Goal: Task Accomplishment & Management: Use online tool/utility

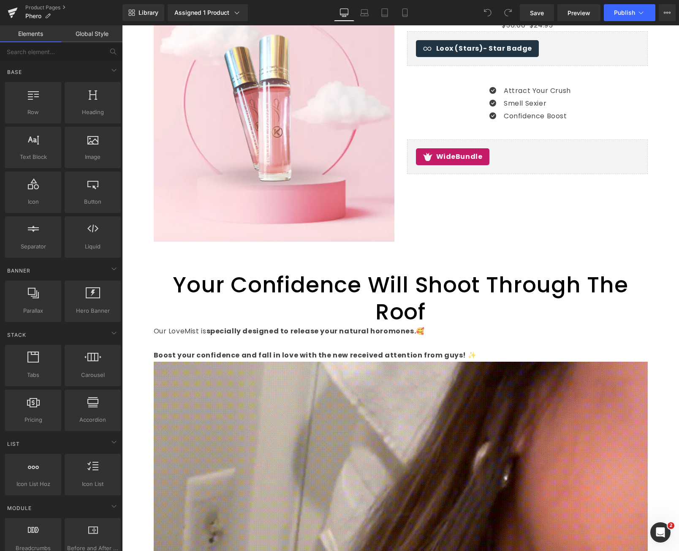
scroll to position [84, 0]
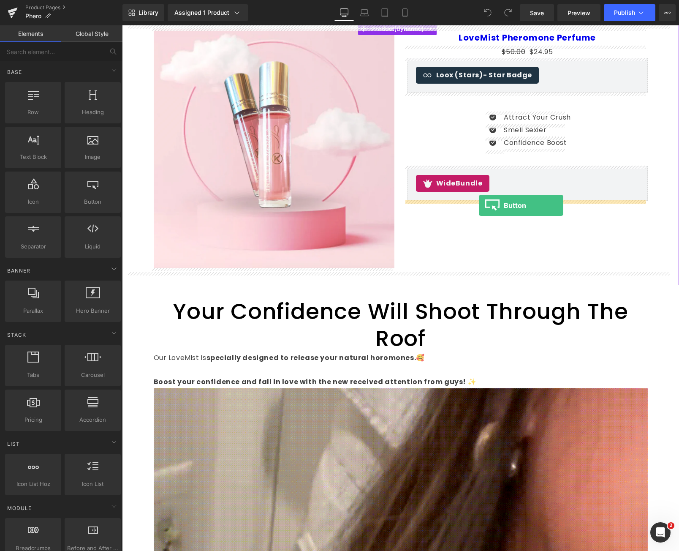
drag, startPoint x: 206, startPoint y: 227, endPoint x: 479, endPoint y: 206, distance: 273.3
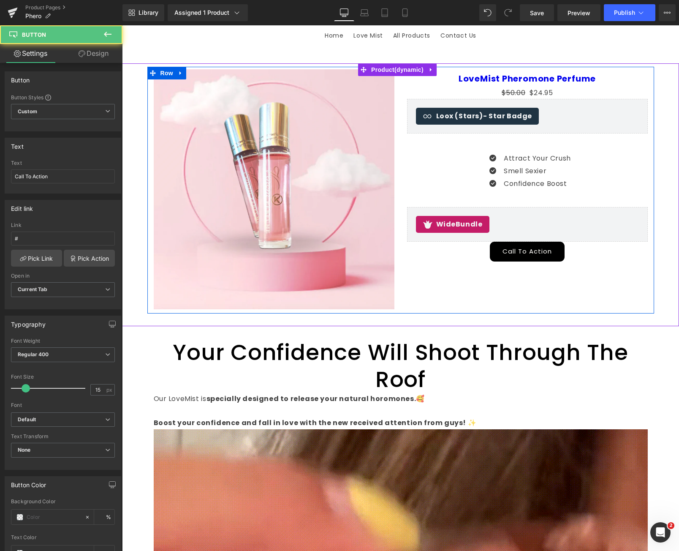
scroll to position [42, 0]
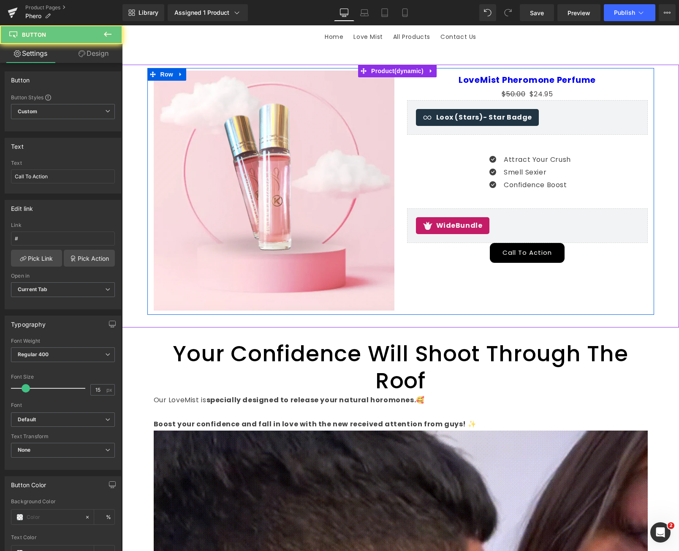
click at [518, 253] on div "Call To Action Button" at bounding box center [527, 253] width 241 height 20
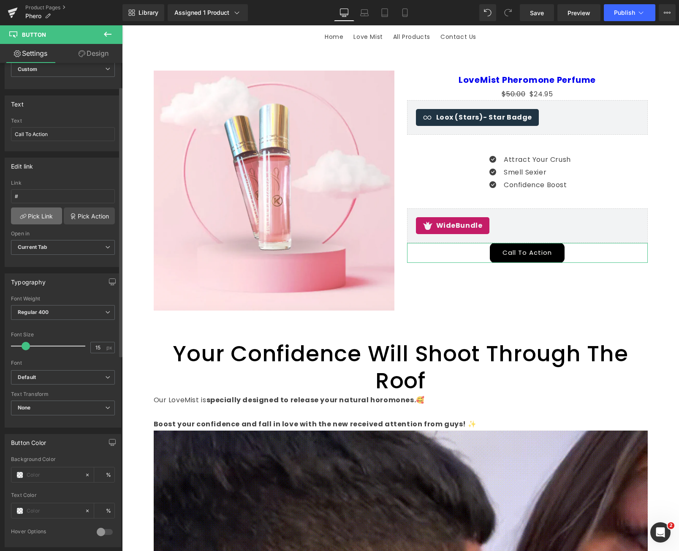
click at [40, 217] on link "Pick Link" at bounding box center [36, 215] width 51 height 17
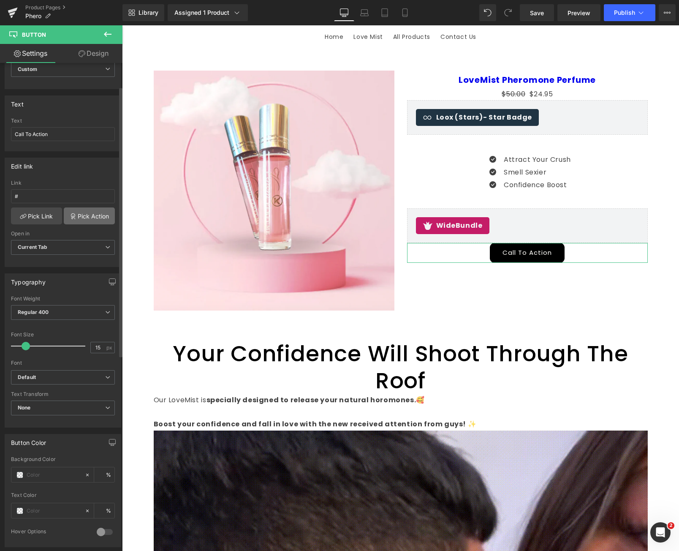
click at [76, 216] on link "Pick Action" at bounding box center [89, 215] width 51 height 17
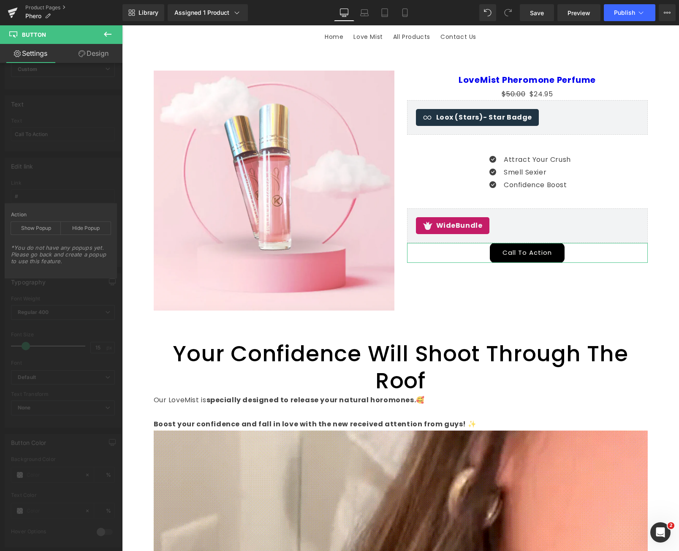
click at [47, 202] on div "Edit link # Link # Pick Link Pick Action Current Tab New Tab Open in Current Ta…" at bounding box center [63, 209] width 126 height 116
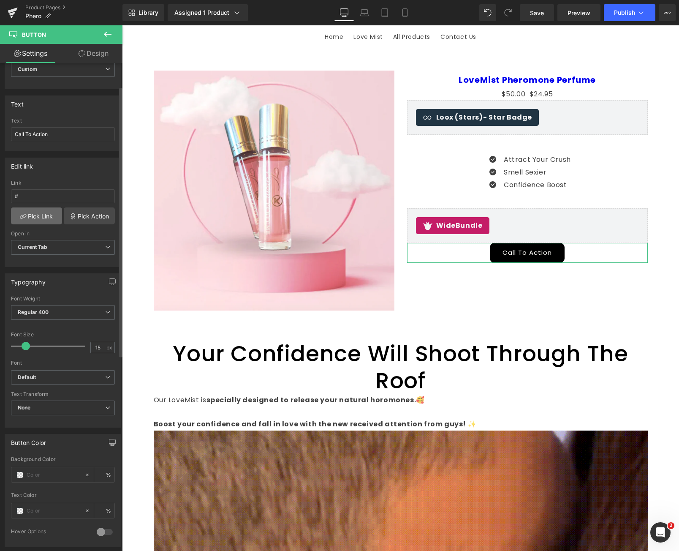
click at [40, 216] on link "Pick Link" at bounding box center [36, 215] width 51 height 17
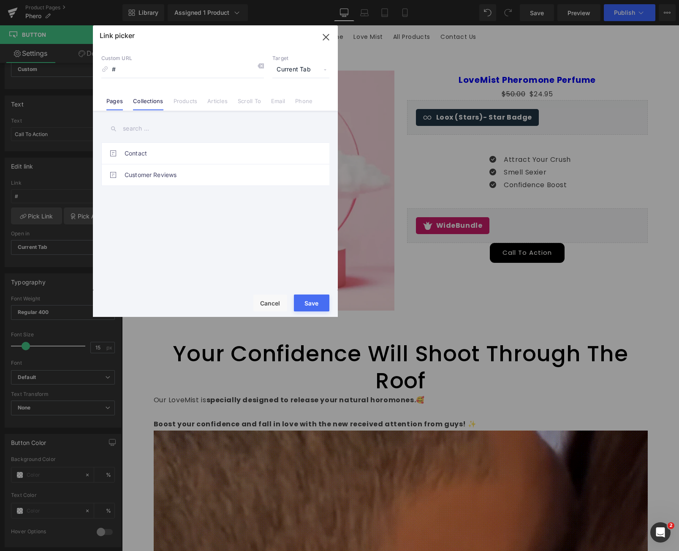
click at [142, 96] on li "Collections" at bounding box center [148, 97] width 40 height 15
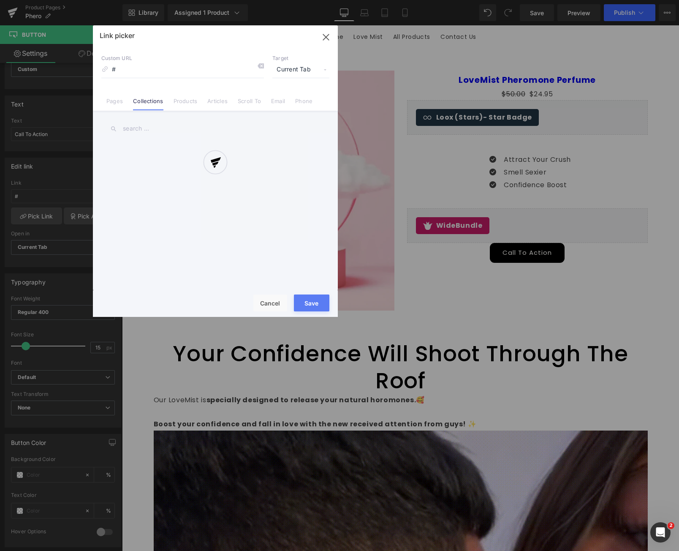
click at [193, 101] on div at bounding box center [215, 170] width 245 height 291
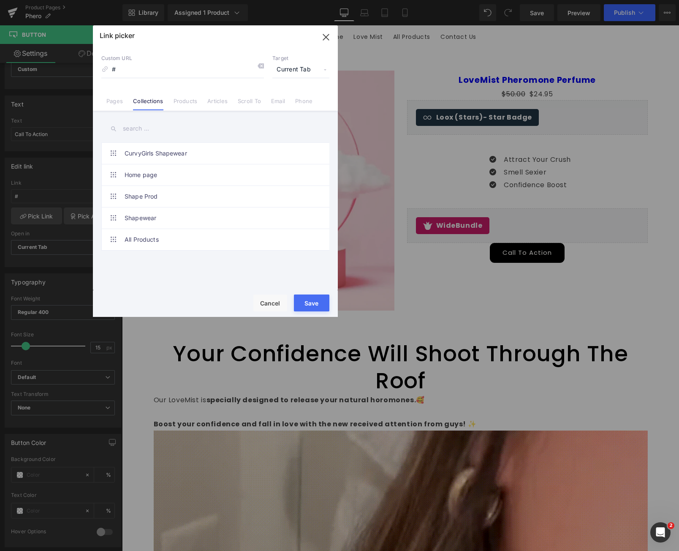
click at [181, 103] on link "Products" at bounding box center [186, 104] width 24 height 13
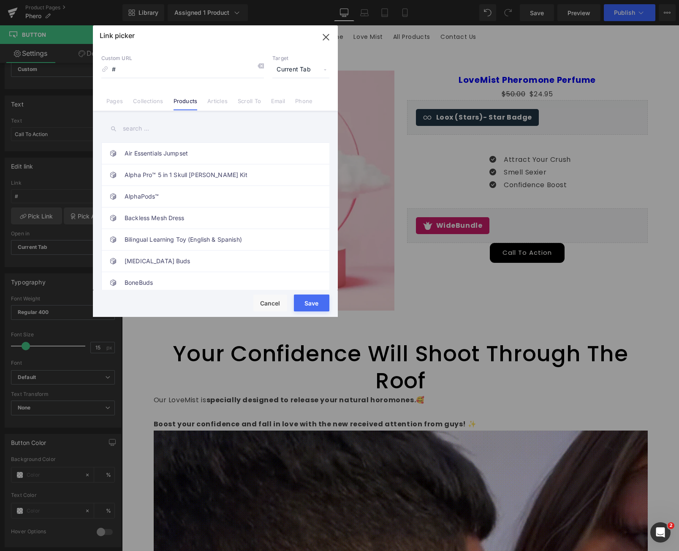
drag, startPoint x: 325, startPoint y: 31, endPoint x: 207, endPoint y: 11, distance: 120.0
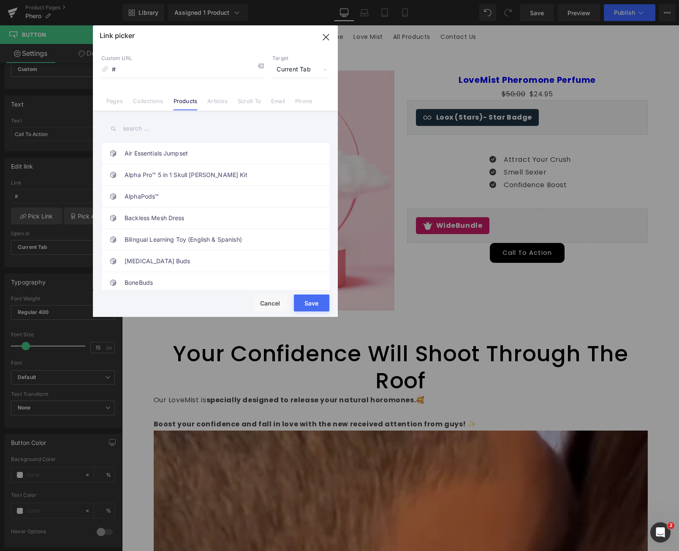
click at [325, 31] on icon "button" at bounding box center [326, 37] width 14 height 14
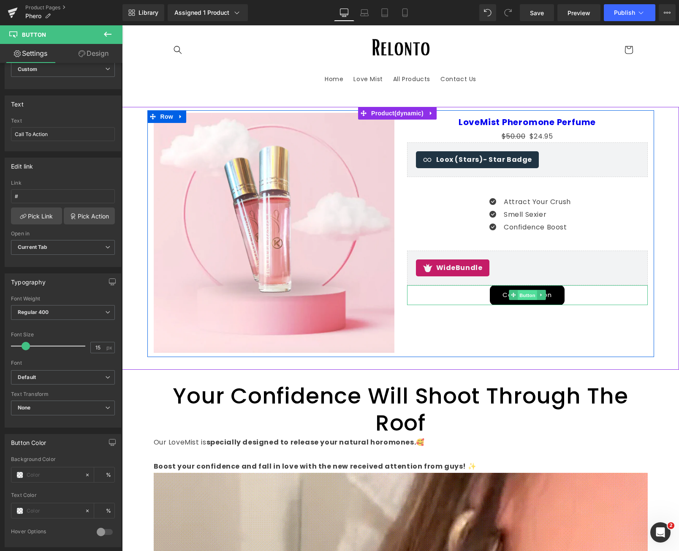
click at [522, 294] on span "Button" at bounding box center [527, 295] width 19 height 10
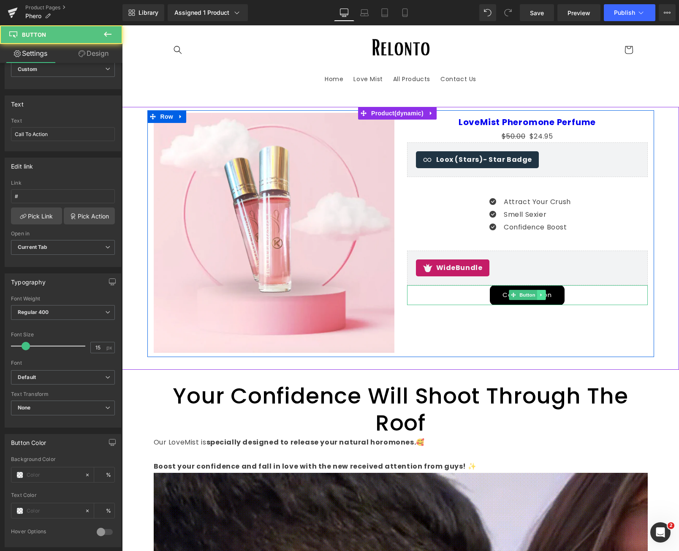
click at [537, 294] on link at bounding box center [541, 295] width 9 height 10
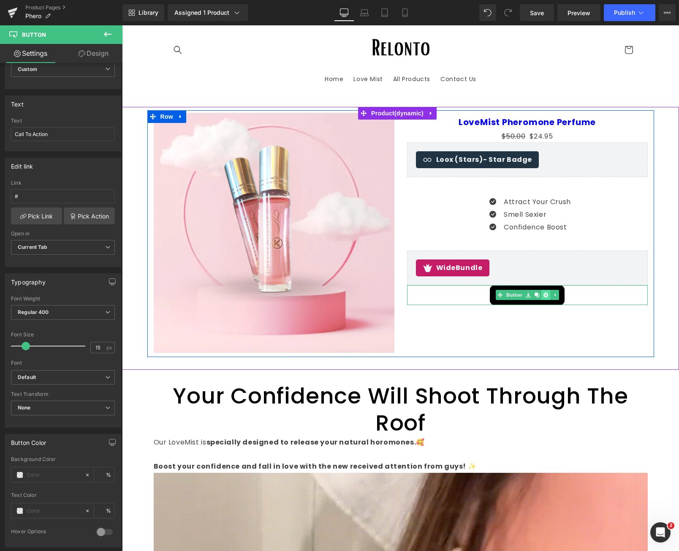
click at [545, 296] on icon at bounding box center [545, 294] width 5 height 5
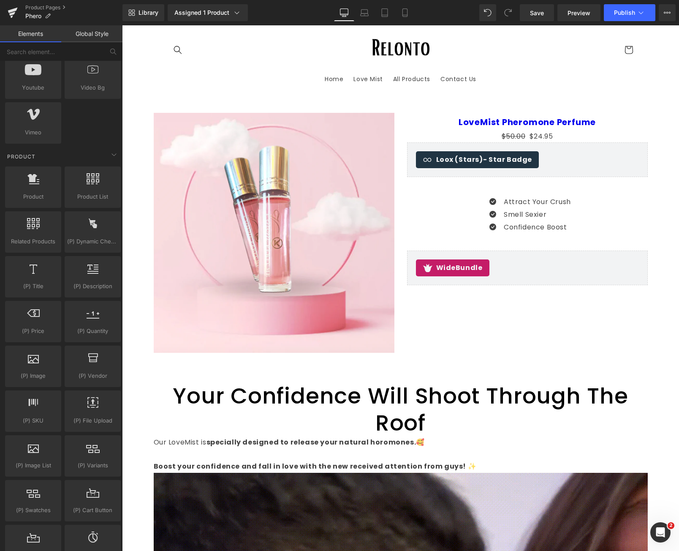
click at [63, 292] on div "(P) Description products, goods, sells, descriptions, details" at bounding box center [93, 276] width 60 height 45
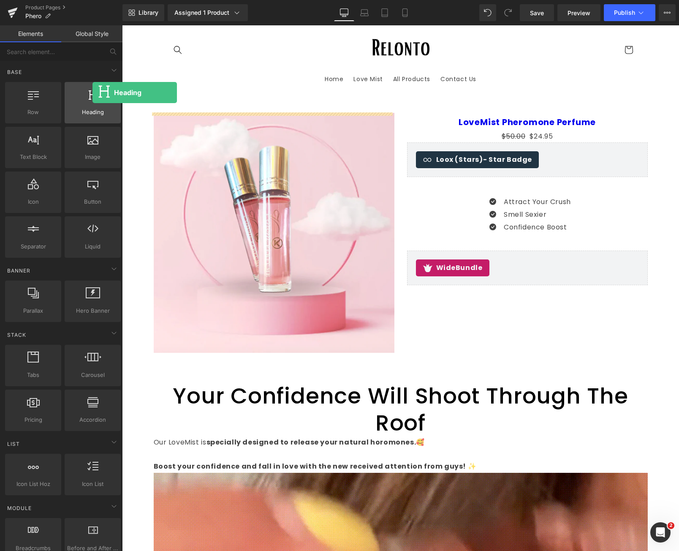
drag, startPoint x: 89, startPoint y: 95, endPoint x: 99, endPoint y: 95, distance: 9.7
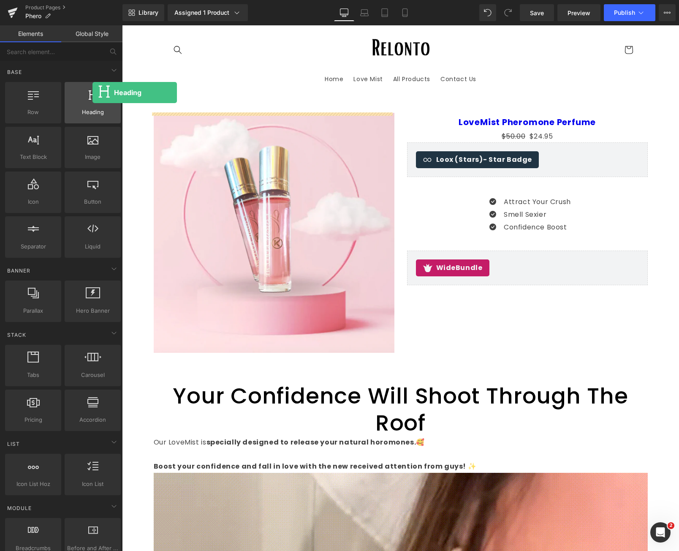
click at [96, 93] on div "Heading headings, titles, h1,h2,h3,h4,h5,h6" at bounding box center [93, 102] width 56 height 41
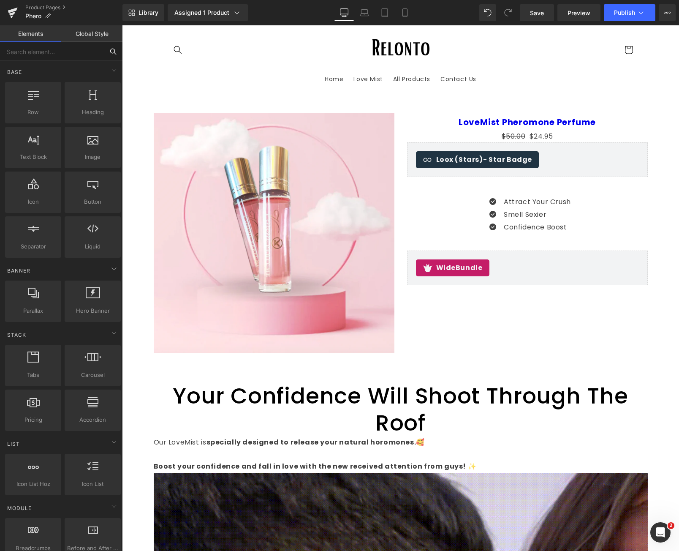
click at [54, 54] on input "text" at bounding box center [52, 51] width 104 height 19
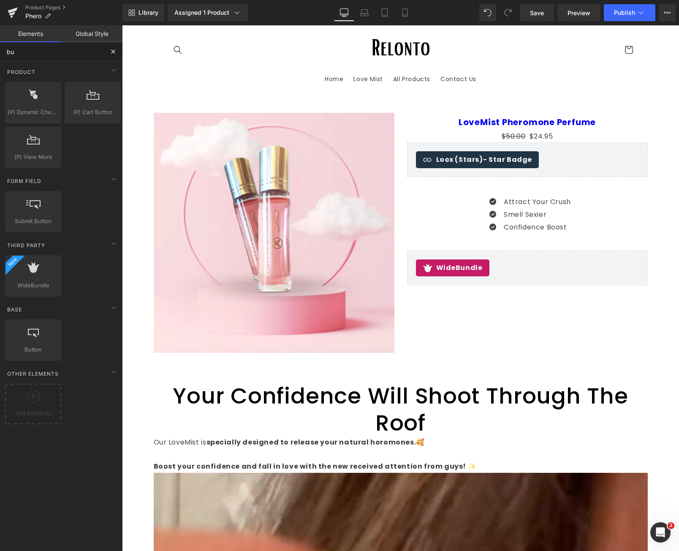
type input "buy"
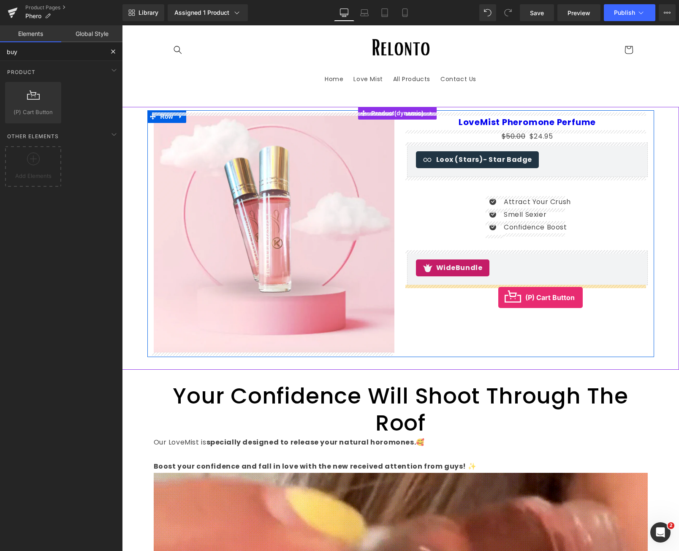
drag, startPoint x: 183, startPoint y: 132, endPoint x: 497, endPoint y: 297, distance: 354.4
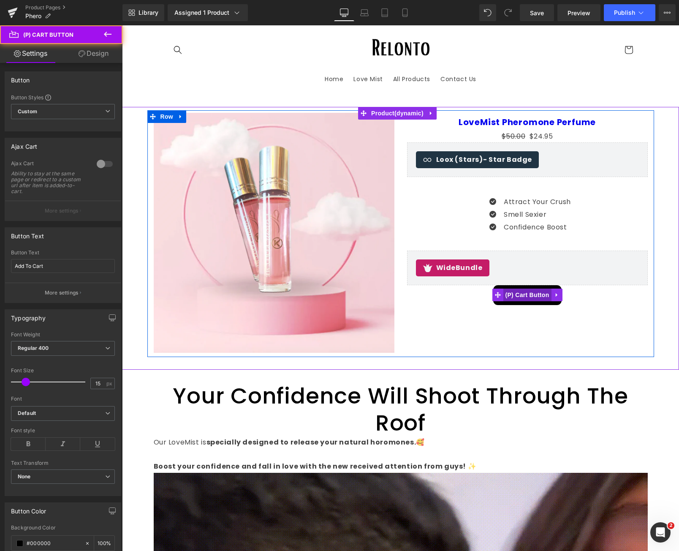
click at [520, 298] on span "(P) Cart Button" at bounding box center [527, 294] width 48 height 13
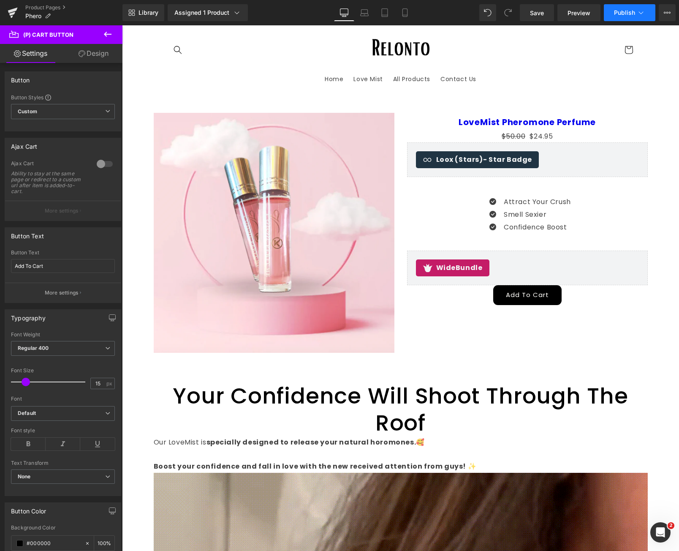
click at [622, 13] on span "Publish" at bounding box center [624, 12] width 21 height 7
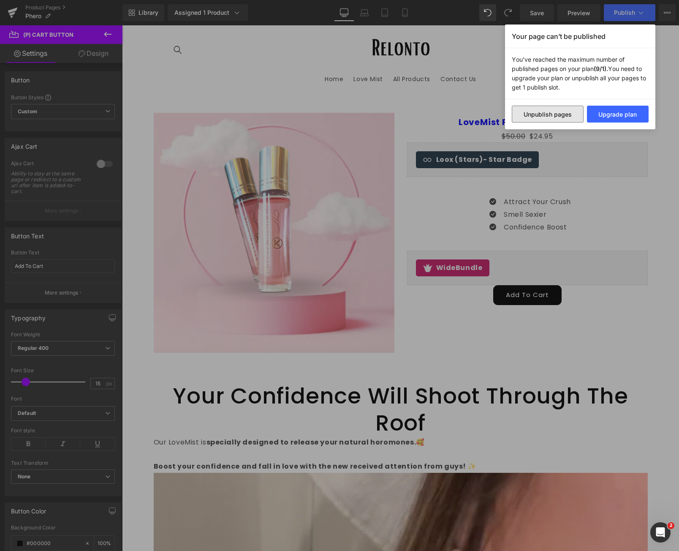
click at [547, 116] on button "Unpublish pages" at bounding box center [548, 114] width 72 height 17
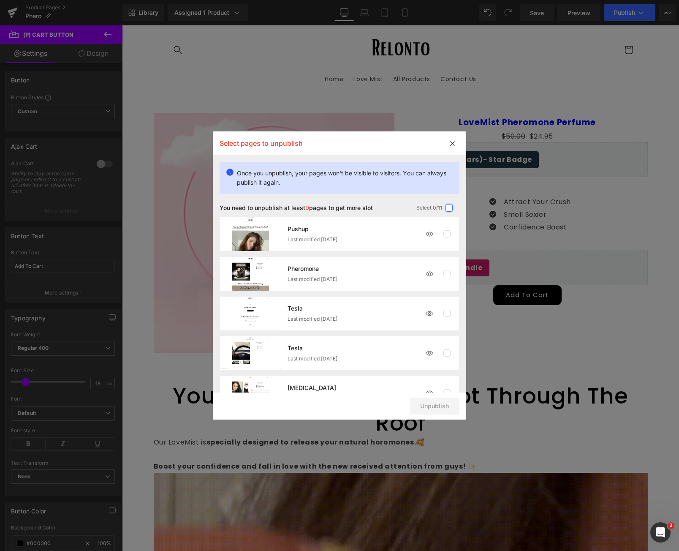
click at [448, 206] on label at bounding box center [450, 208] width 8 height 8
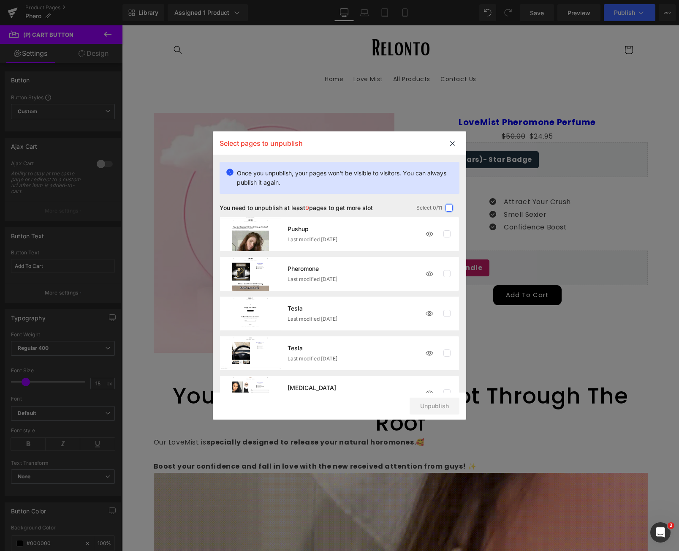
click at [449, 208] on input "checkbox" at bounding box center [449, 208] width 0 height 0
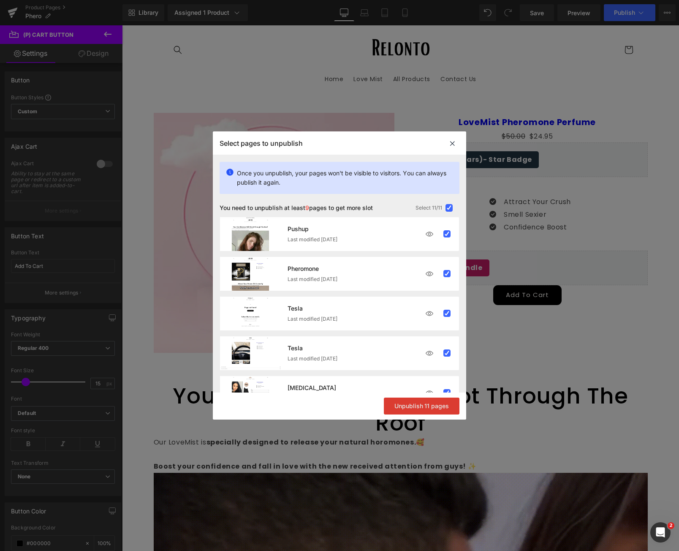
click at [431, 403] on button "Unpublish 11 pages" at bounding box center [422, 405] width 76 height 17
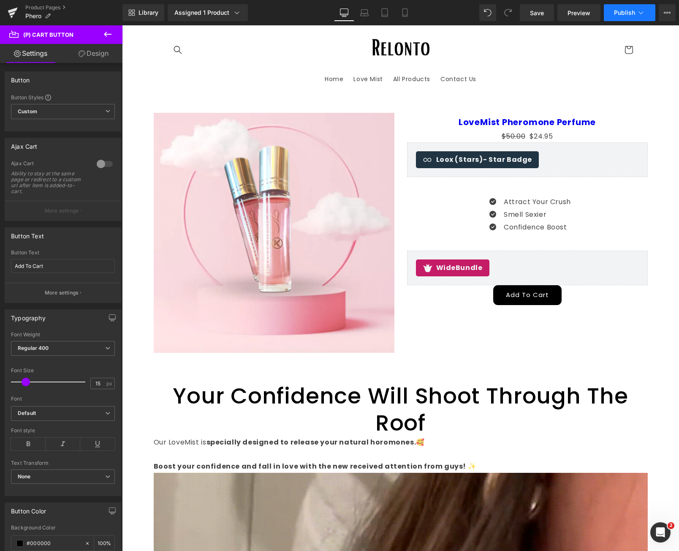
click at [627, 7] on button "Publish" at bounding box center [630, 12] width 52 height 17
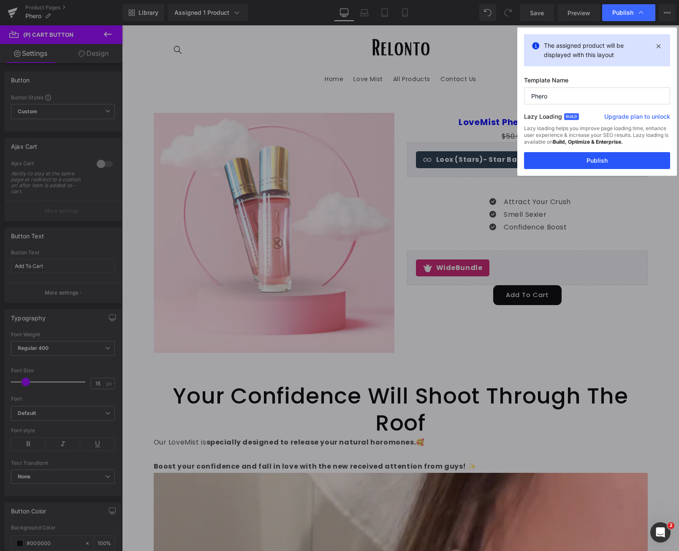
click at [581, 157] on button "Publish" at bounding box center [597, 160] width 146 height 17
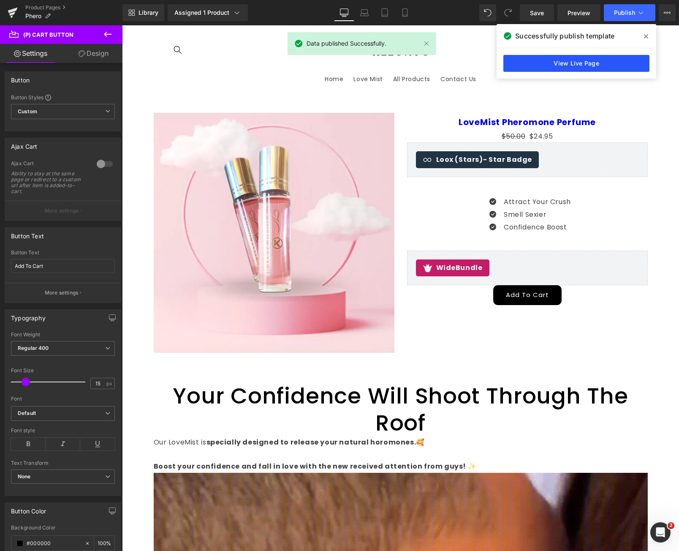
click at [560, 66] on link "View Live Page" at bounding box center [576, 63] width 146 height 17
